Goal: Information Seeking & Learning: Learn about a topic

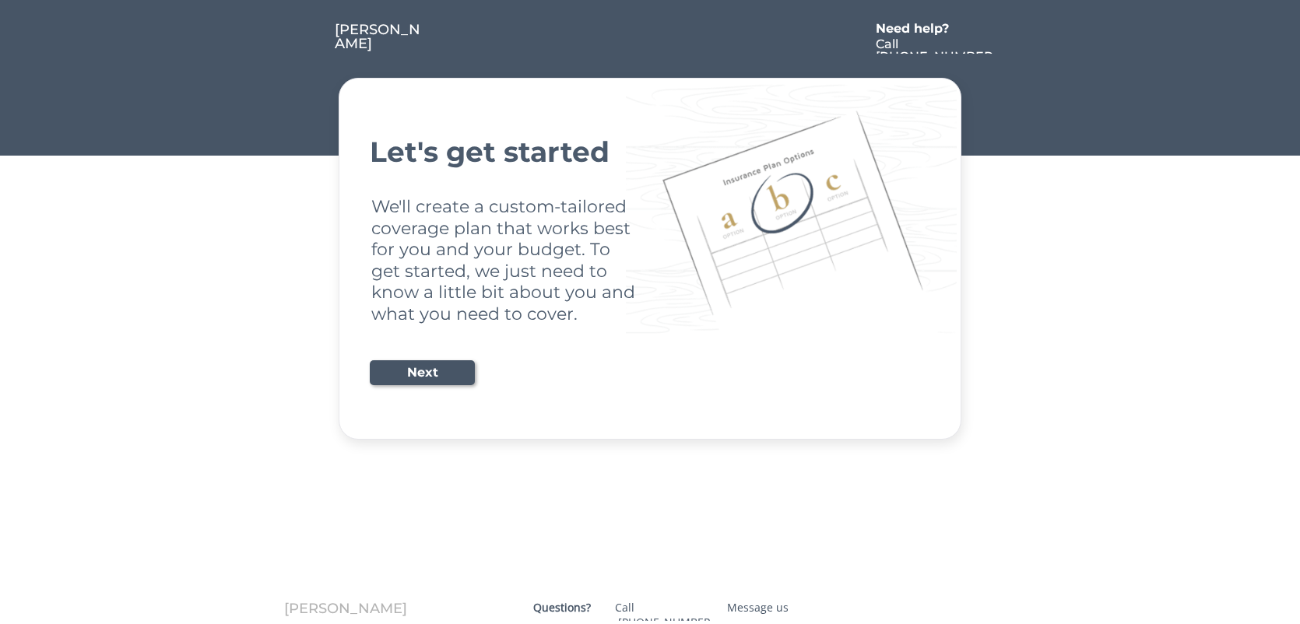
click at [379, 26] on div "[PERSON_NAME]" at bounding box center [380, 37] width 90 height 28
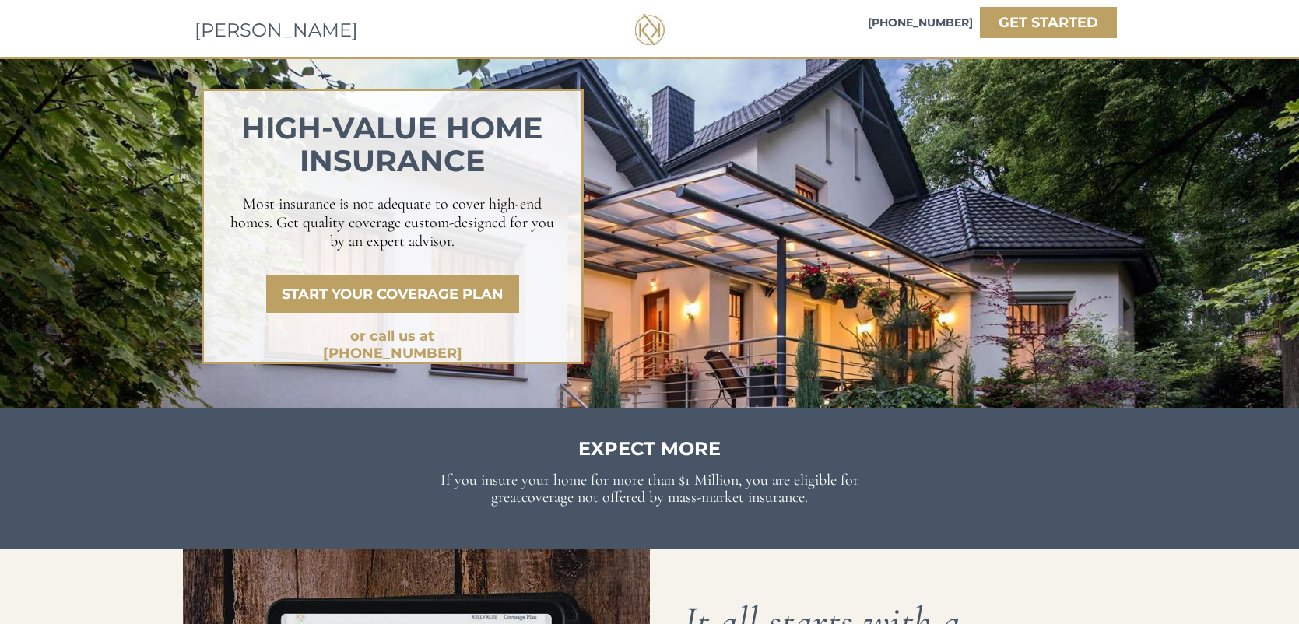
click at [260, 26] on span "[PERSON_NAME]" at bounding box center [276, 30] width 163 height 23
click at [1163, 50] on div "KELLY KLEE 844-885-1600 GET STARTED" at bounding box center [832, 28] width 1299 height 57
click at [234, 33] on span "[PERSON_NAME]" at bounding box center [276, 30] width 163 height 23
click at [1078, 23] on strong "GET STARTED" at bounding box center [1049, 22] width 100 height 17
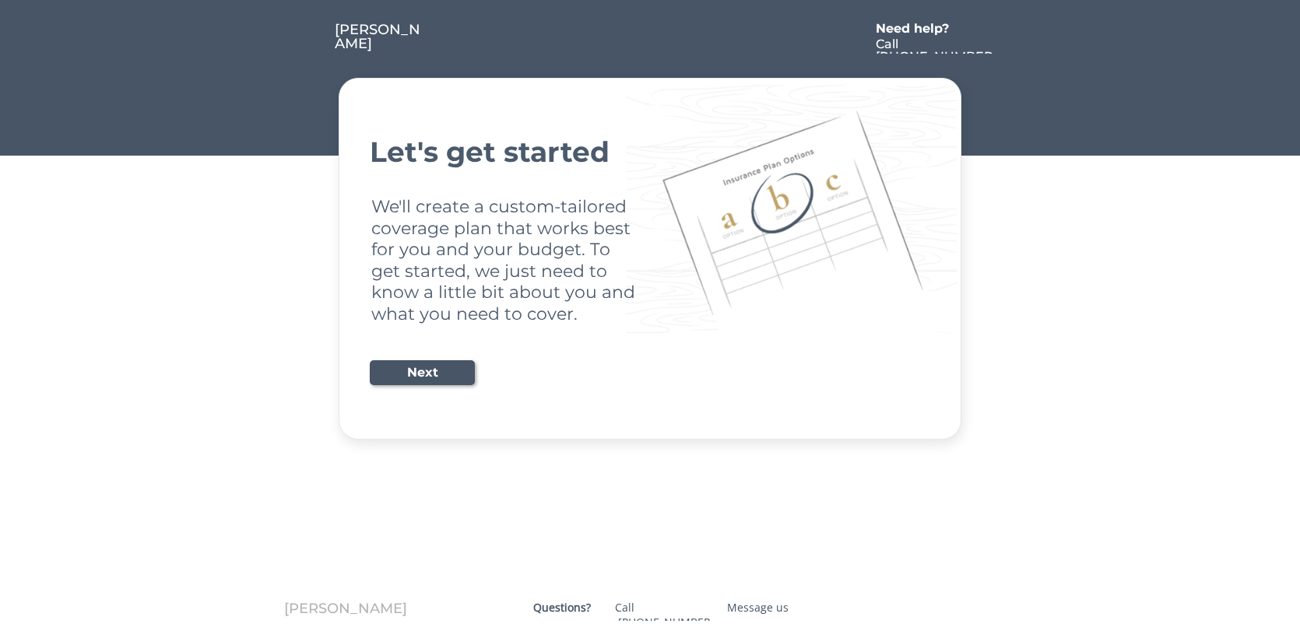
click at [396, 27] on div "[PERSON_NAME]" at bounding box center [380, 37] width 90 height 28
